Goal: Communication & Community: Participate in discussion

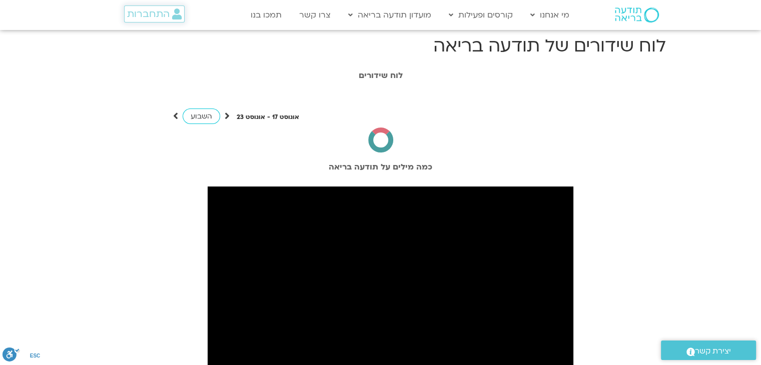
click at [143, 9] on span "התחברות" at bounding box center [148, 14] width 43 height 11
click at [144, 11] on span "התחברות" at bounding box center [148, 14] width 43 height 11
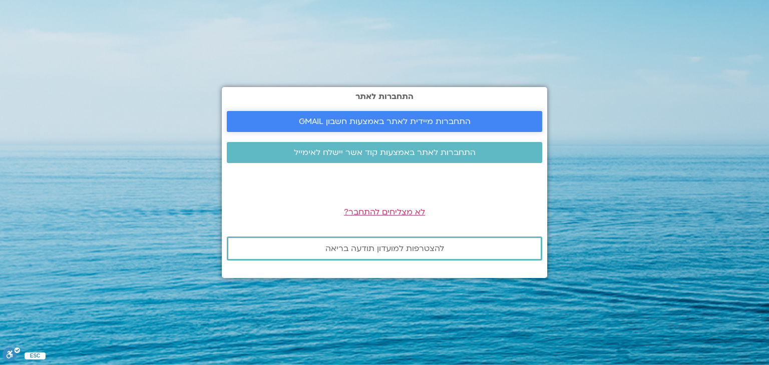
click at [356, 119] on span "התחברות מיידית לאתר באמצעות חשבון GMAIL" at bounding box center [385, 121] width 172 height 9
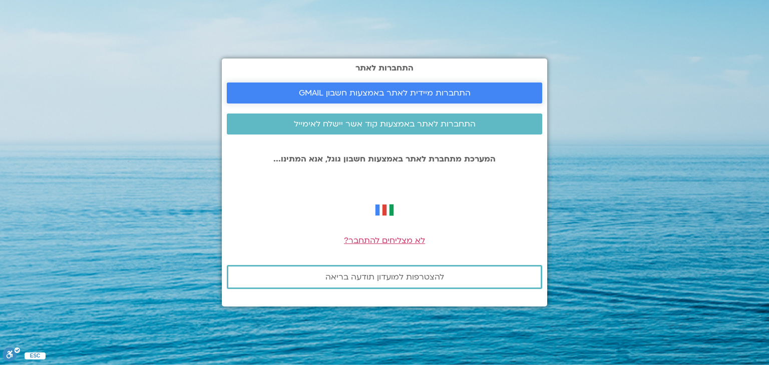
click at [384, 96] on span "התחברות מיידית לאתר באמצעות חשבון GMAIL" at bounding box center [385, 93] width 172 height 9
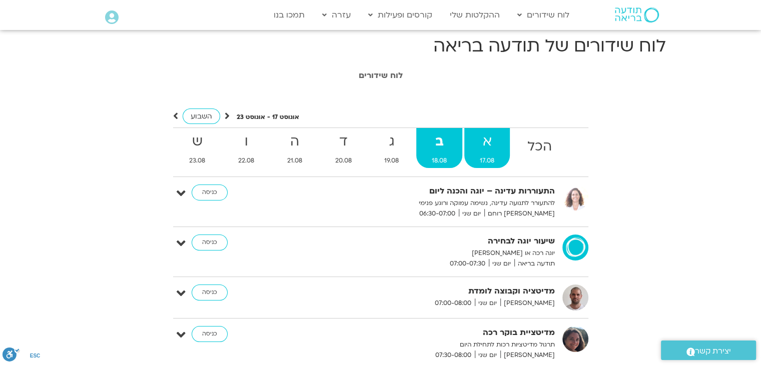
click at [497, 146] on strong "א" at bounding box center [487, 142] width 46 height 23
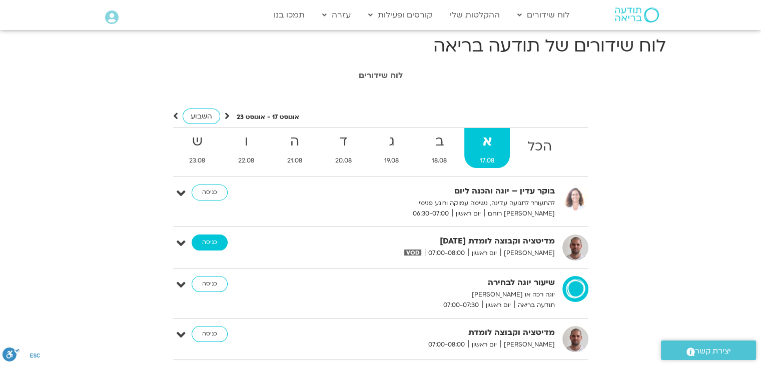
click at [200, 249] on link "כניסה" at bounding box center [210, 243] width 36 height 16
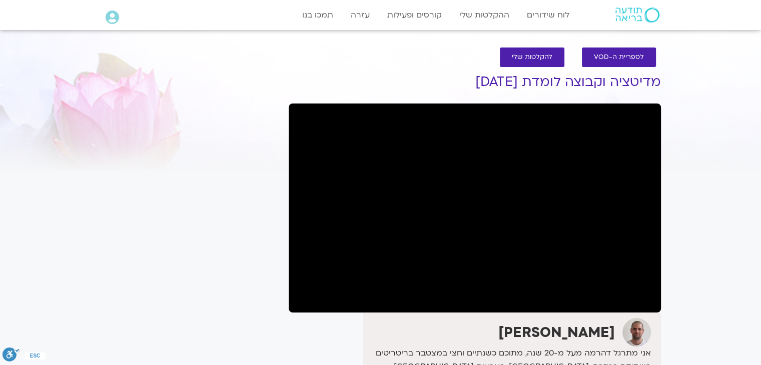
click at [177, 103] on div "It seems we can't find what you're looking for. It seems we can't find what you…" at bounding box center [190, 331] width 188 height 546
